Goal: Use online tool/utility: Utilize a website feature to perform a specific function

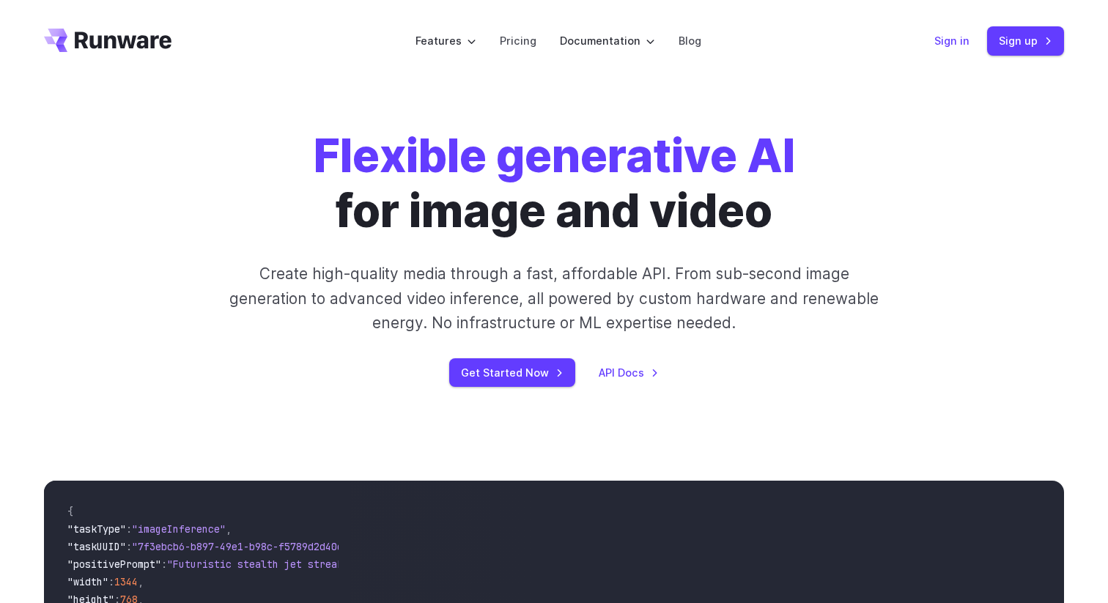
click at [968, 42] on link "Sign in" at bounding box center [951, 40] width 35 height 17
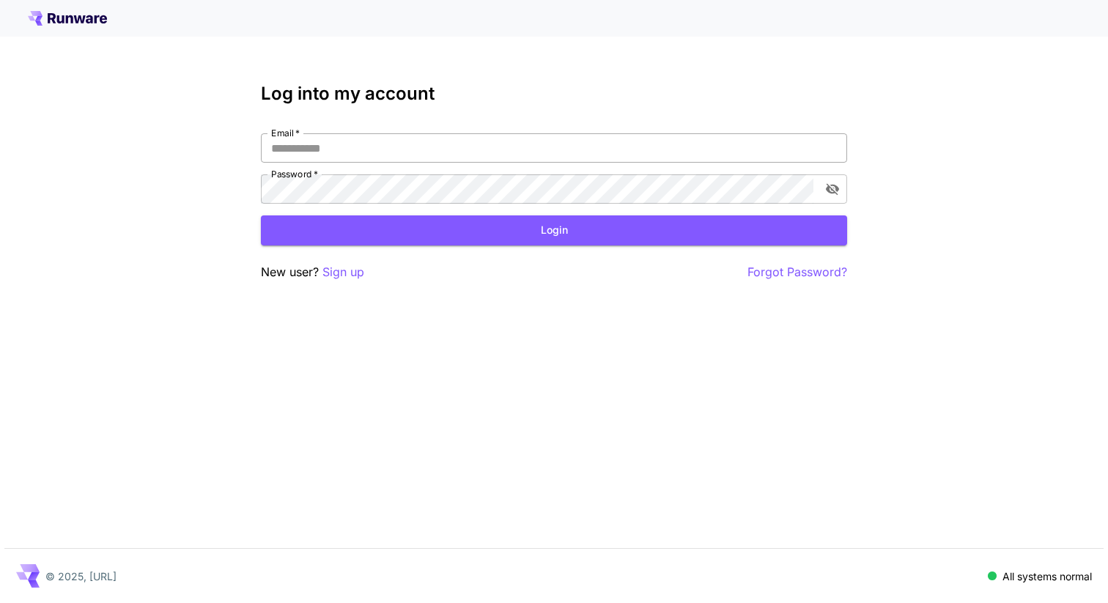
click at [584, 153] on input "Email   *" at bounding box center [554, 147] width 586 height 29
type input "**********"
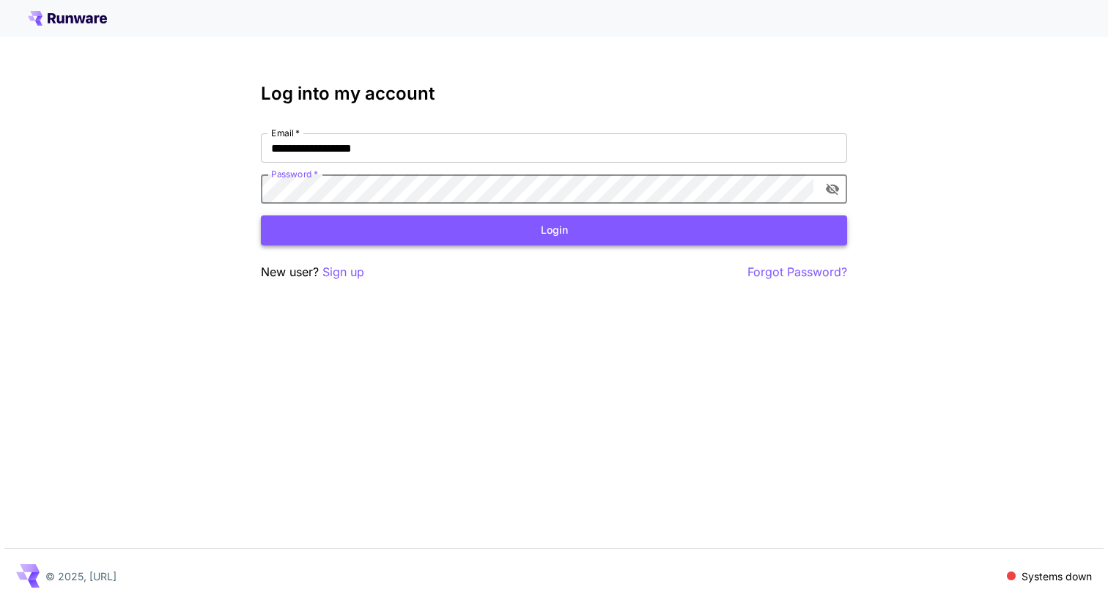
click at [433, 231] on button "Login" at bounding box center [554, 230] width 586 height 30
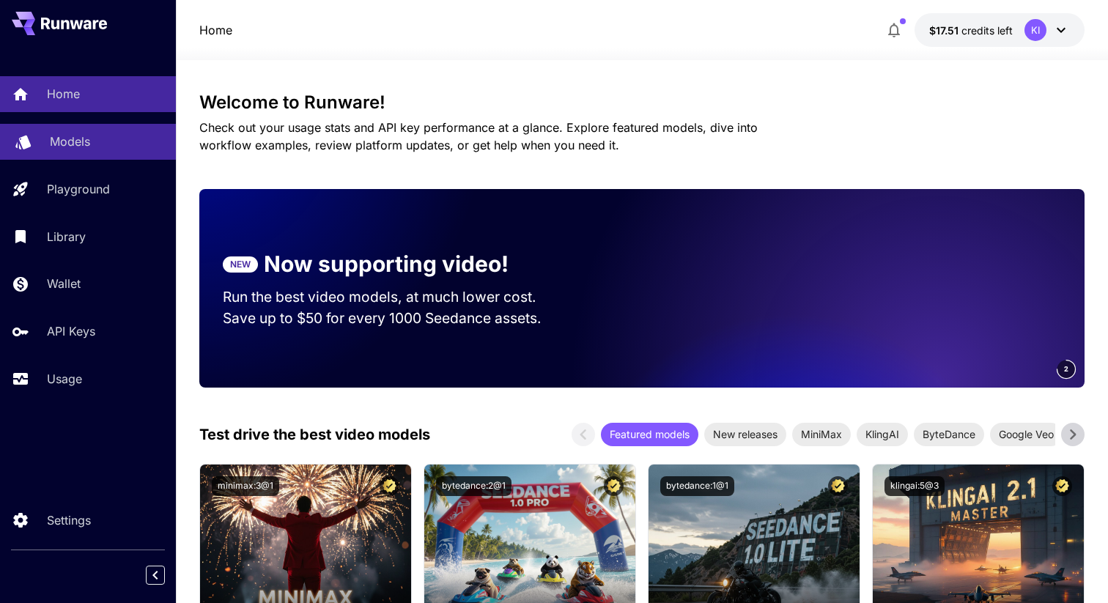
click at [73, 144] on p "Models" at bounding box center [70, 142] width 40 height 18
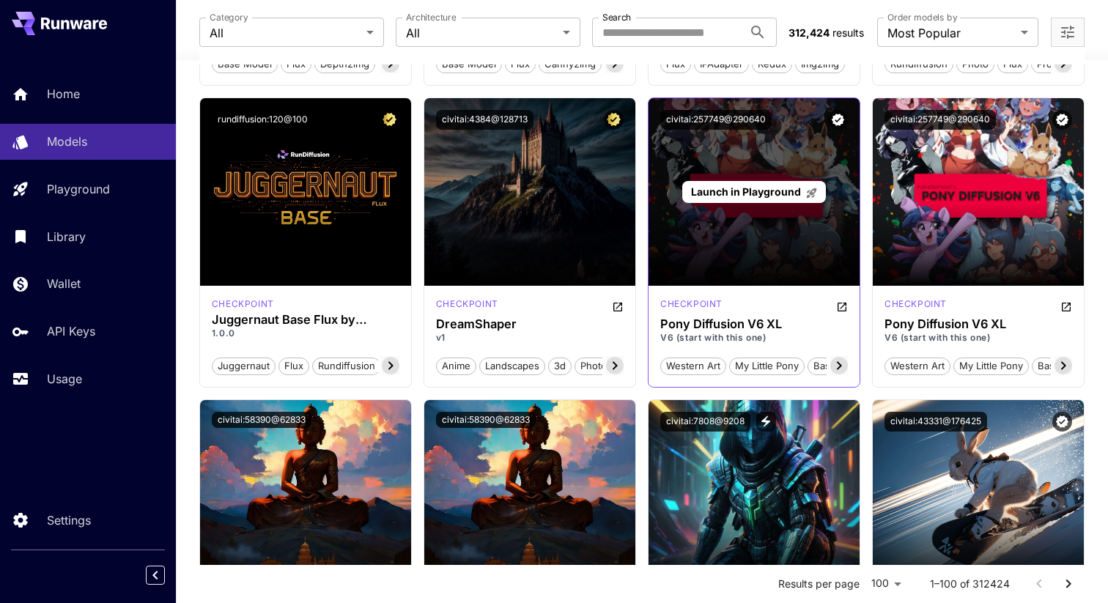
scroll to position [1571, 0]
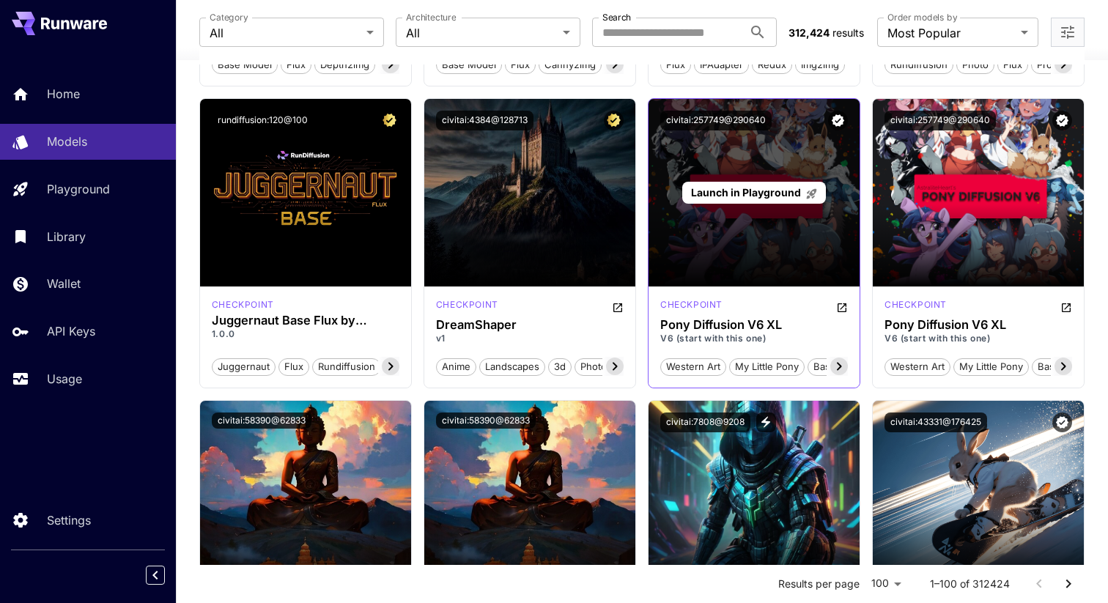
click at [763, 187] on span "Launch in Playground" at bounding box center [746, 192] width 110 height 12
